Goal: Information Seeking & Learning: Understand process/instructions

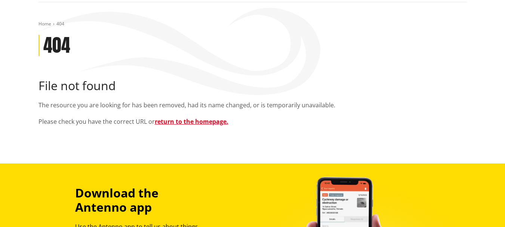
scroll to position [75, 0]
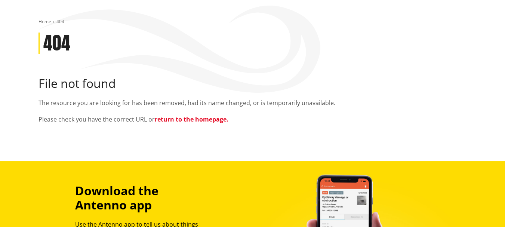
click at [179, 118] on link "return to the homepage." at bounding box center [192, 119] width 74 height 8
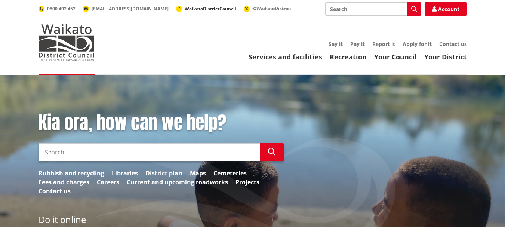
click at [185, 8] on span "WaikatoDistrictCouncil" at bounding box center [211, 9] width 52 height 6
click at [285, 58] on link "Services and facilities" at bounding box center [286, 56] width 74 height 9
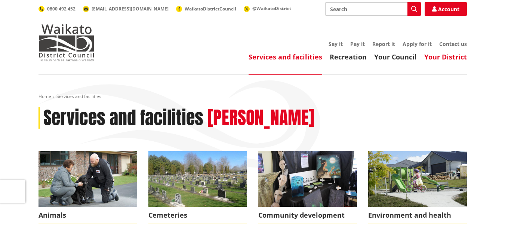
click at [441, 55] on link "Your District" at bounding box center [446, 56] width 43 height 9
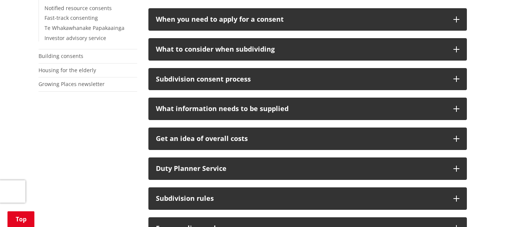
scroll to position [299, 0]
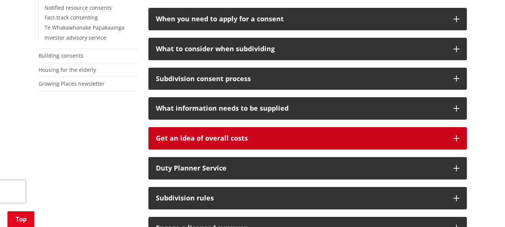
click at [186, 138] on p "Get an idea of overall costs" at bounding box center [301, 138] width 290 height 7
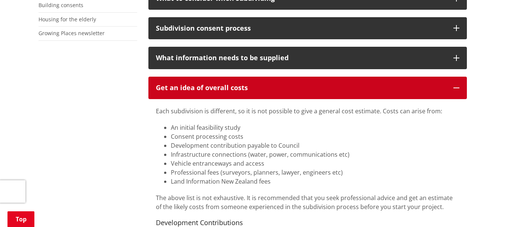
scroll to position [337, 0]
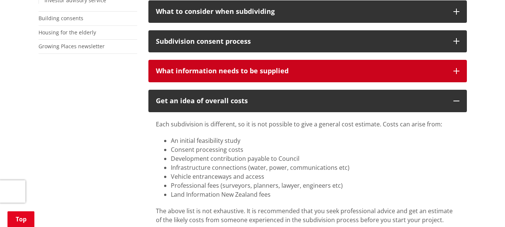
click at [204, 67] on div "What information needs to be supplied" at bounding box center [301, 70] width 290 height 7
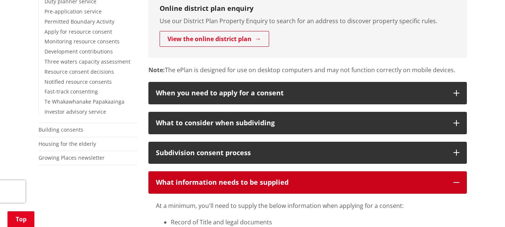
scroll to position [224, 0]
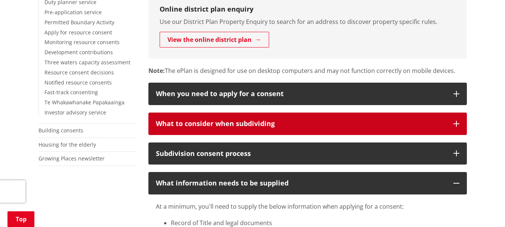
click at [192, 125] on div "What to consider when subdividing" at bounding box center [301, 123] width 290 height 7
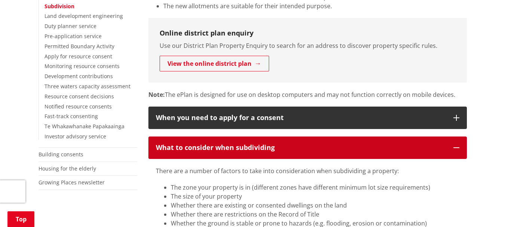
scroll to position [187, 0]
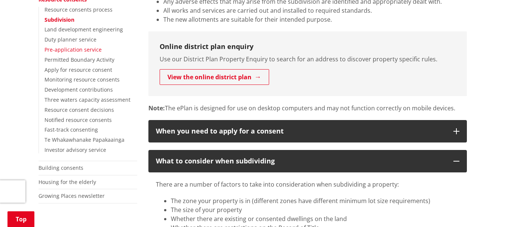
click at [90, 49] on link "Pre-application service" at bounding box center [73, 49] width 57 height 7
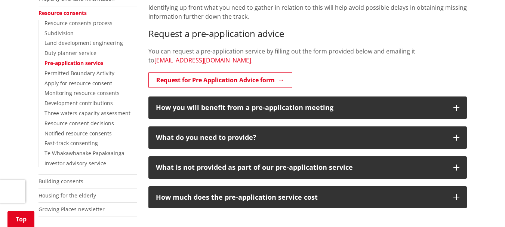
scroll to position [187, 0]
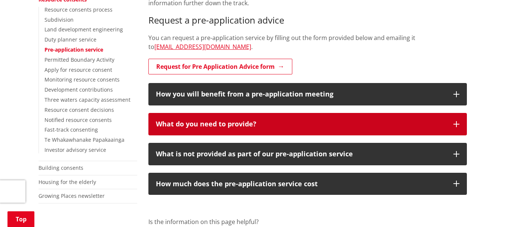
click at [215, 121] on div "What do you need to provide?" at bounding box center [301, 123] width 290 height 7
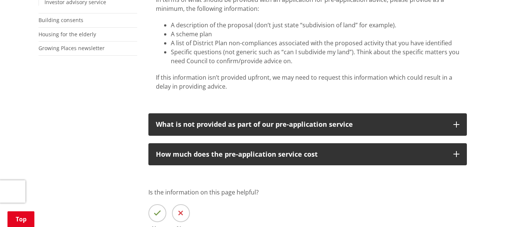
scroll to position [337, 0]
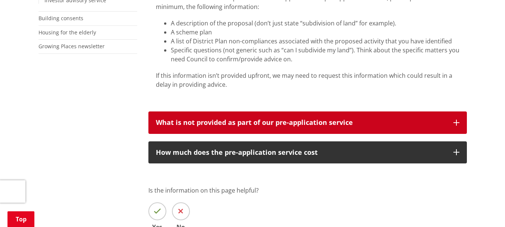
click at [263, 124] on div "What is not provided as part of our pre-application service" at bounding box center [301, 122] width 290 height 7
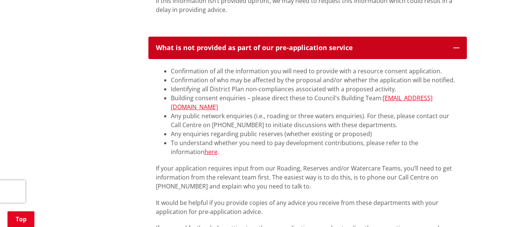
scroll to position [449, 0]
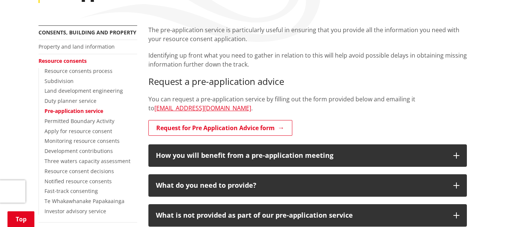
scroll to position [114, 0]
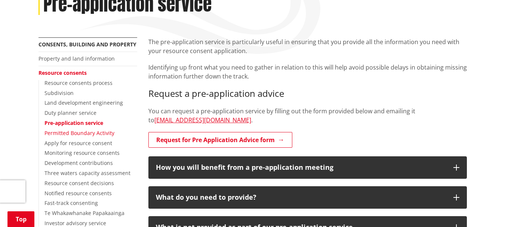
click at [102, 131] on link "Permitted Boundary Activity" at bounding box center [80, 132] width 70 height 7
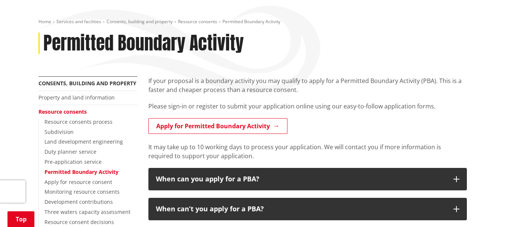
scroll to position [112, 0]
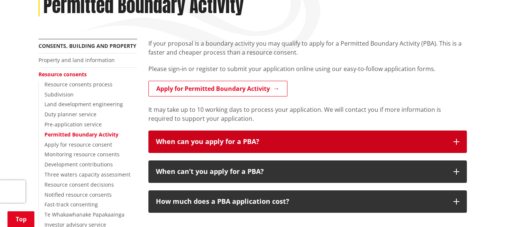
click at [254, 140] on div "When can you apply for a PBA?" at bounding box center [301, 141] width 290 height 7
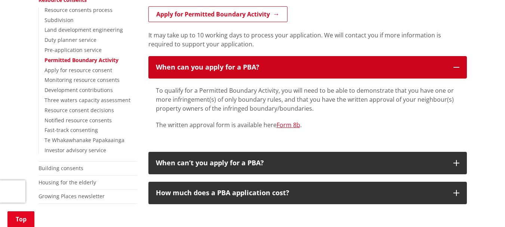
scroll to position [187, 0]
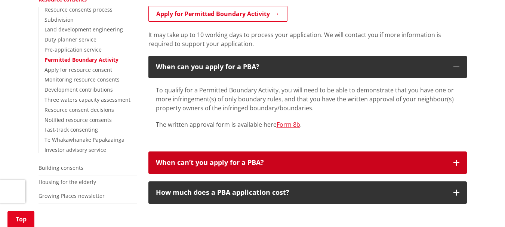
click at [229, 165] on div "When can’t you apply for a PBA?" at bounding box center [301, 162] width 290 height 7
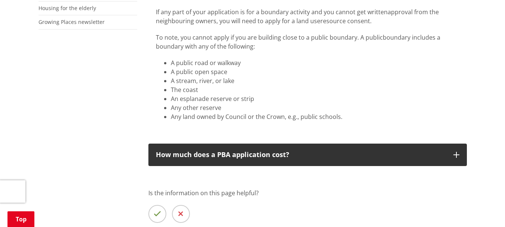
scroll to position [374, 0]
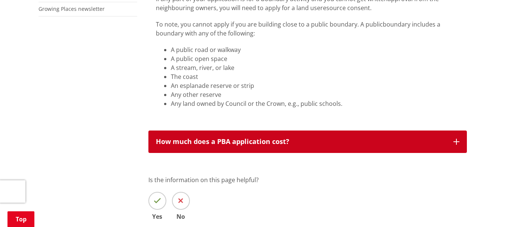
click at [240, 144] on div "How much does a PBA application cost?" at bounding box center [301, 141] width 290 height 7
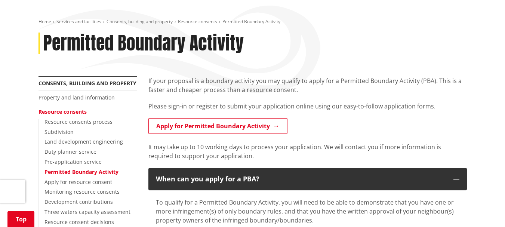
scroll to position [112, 0]
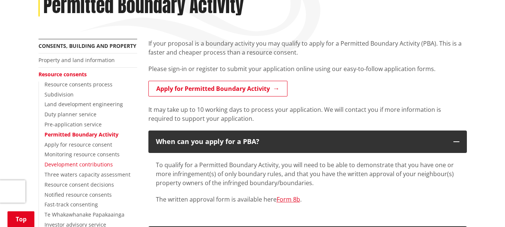
click at [91, 165] on link "Development contributions" at bounding box center [79, 164] width 68 height 7
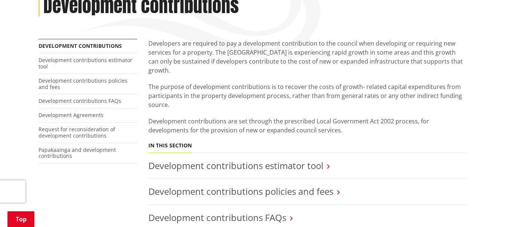
scroll to position [150, 0]
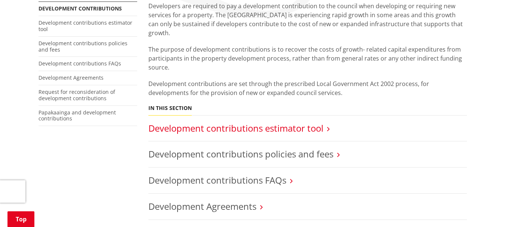
click at [277, 122] on link "Development contributions estimator tool" at bounding box center [236, 128] width 175 height 12
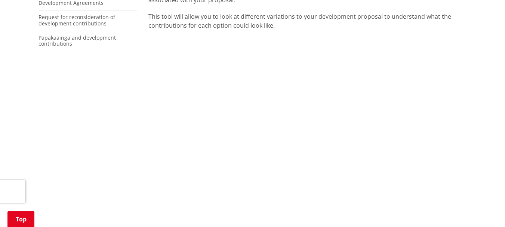
scroll to position [262, 0]
